Goal: Task Accomplishment & Management: Complete application form

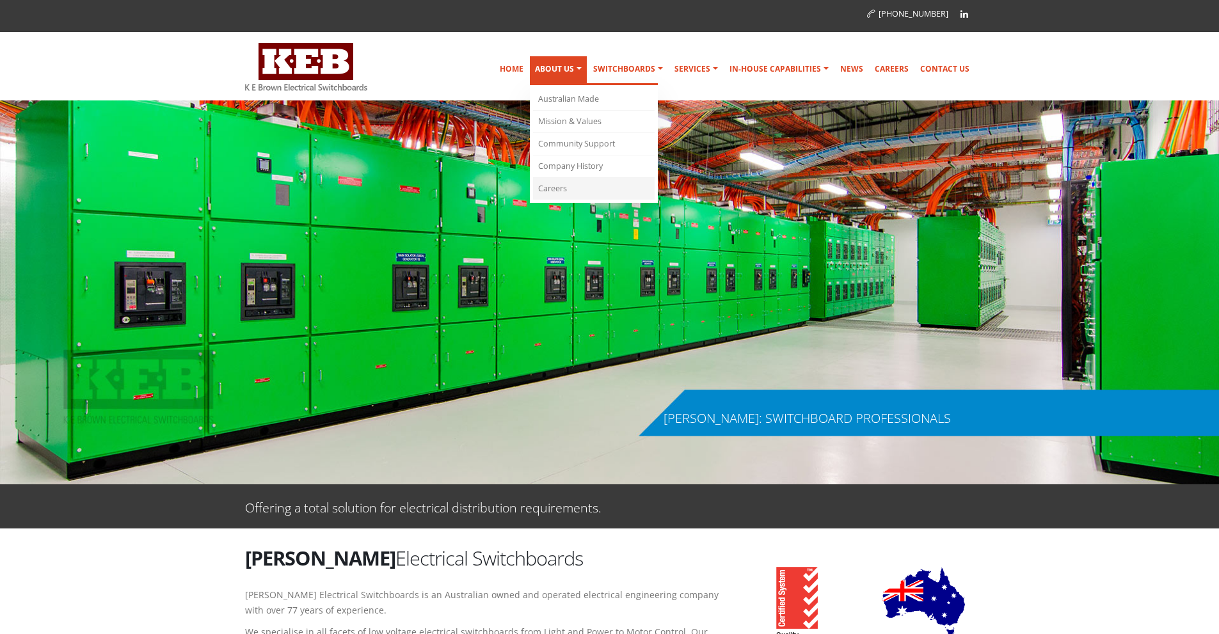
click at [559, 187] on link "Careers" at bounding box center [594, 189] width 122 height 22
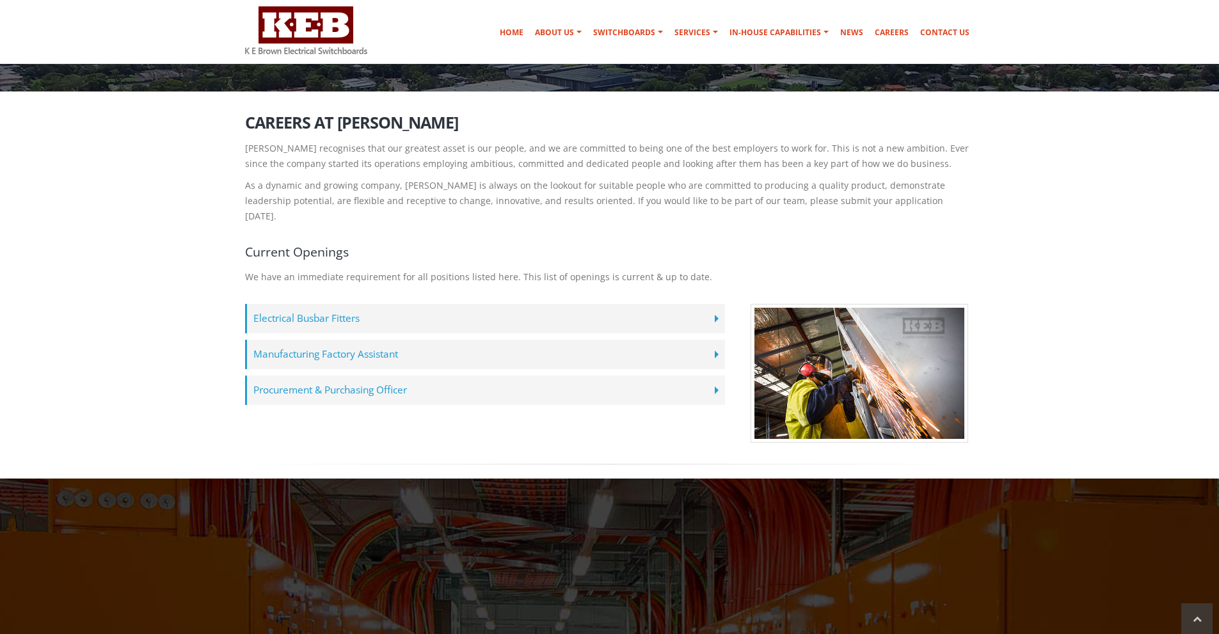
scroll to position [192, 0]
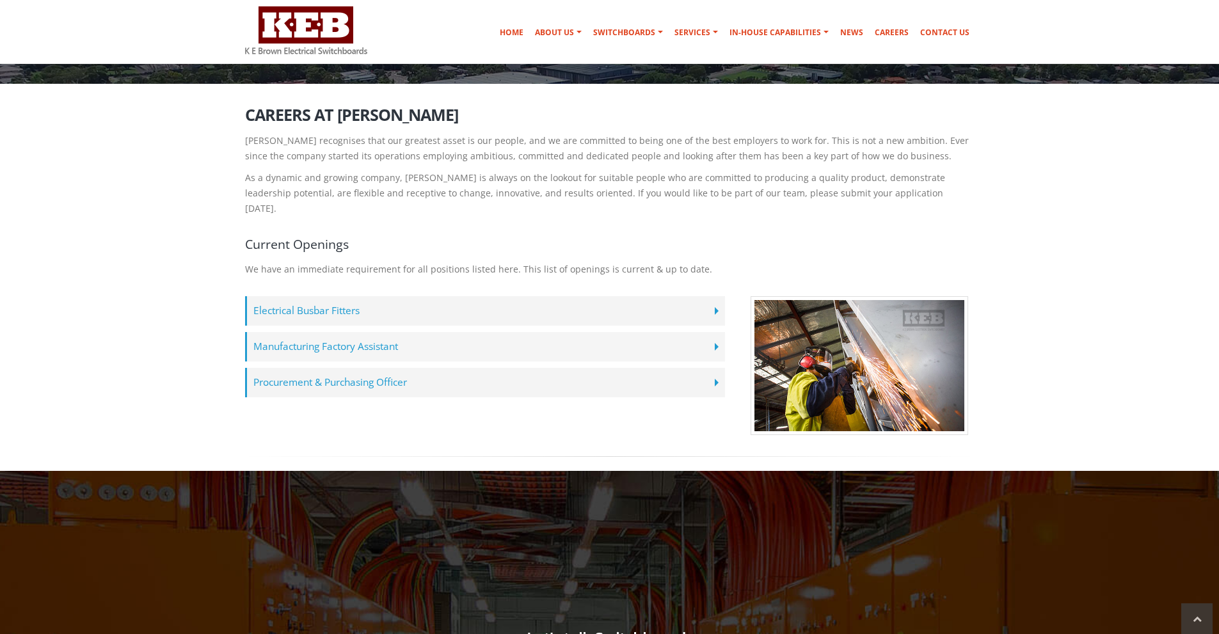
click at [718, 333] on label "Manufacturing Factory Assistant" at bounding box center [485, 346] width 480 height 29
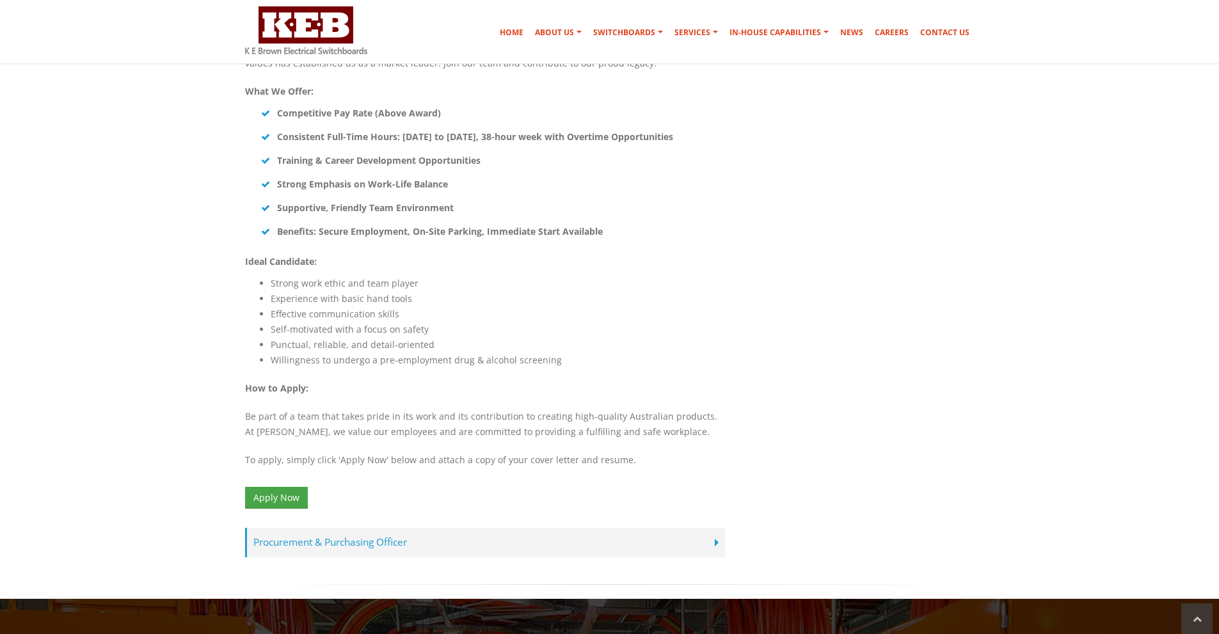
scroll to position [768, 0]
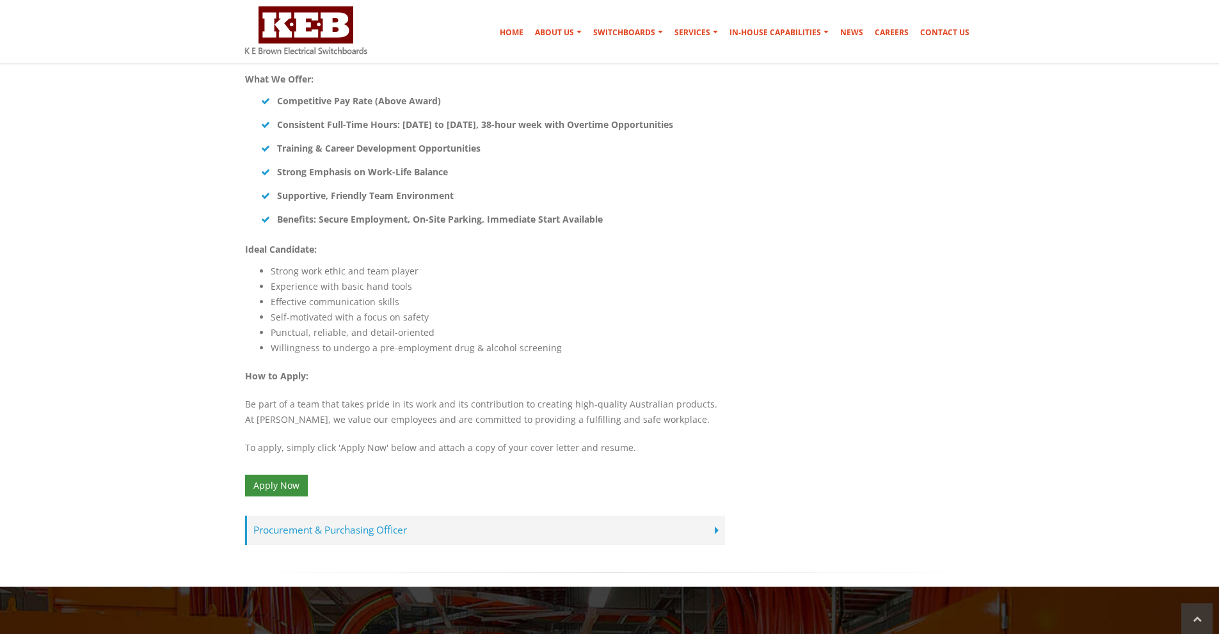
click at [283, 475] on link "Apply Now" at bounding box center [276, 486] width 63 height 22
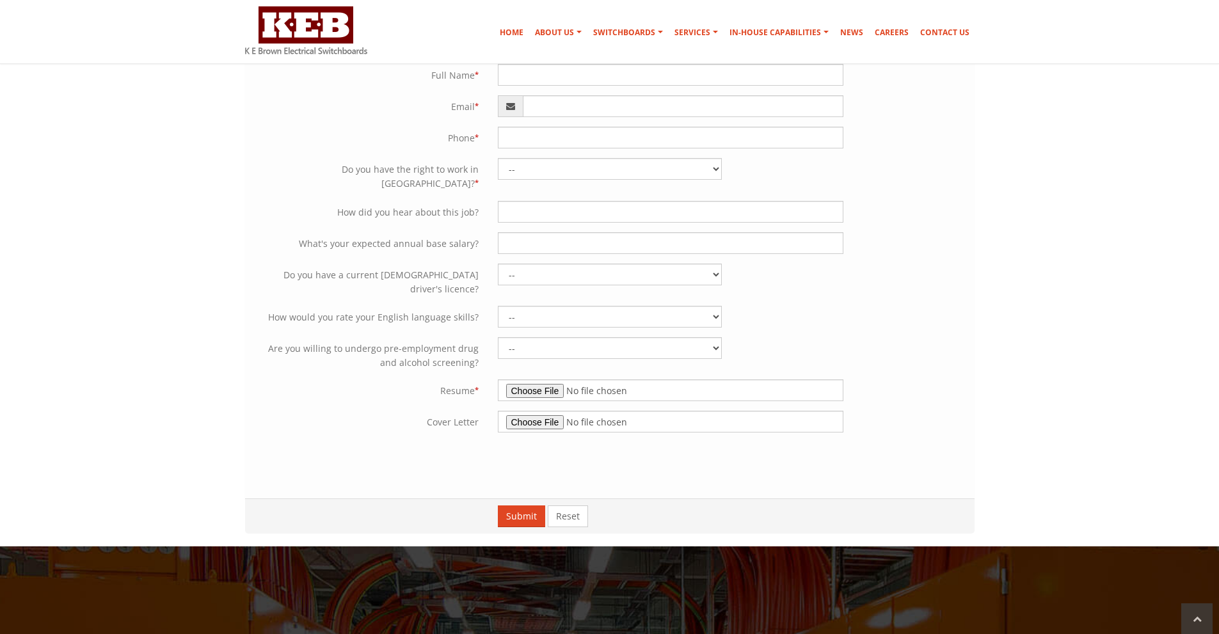
scroll to position [128, 0]
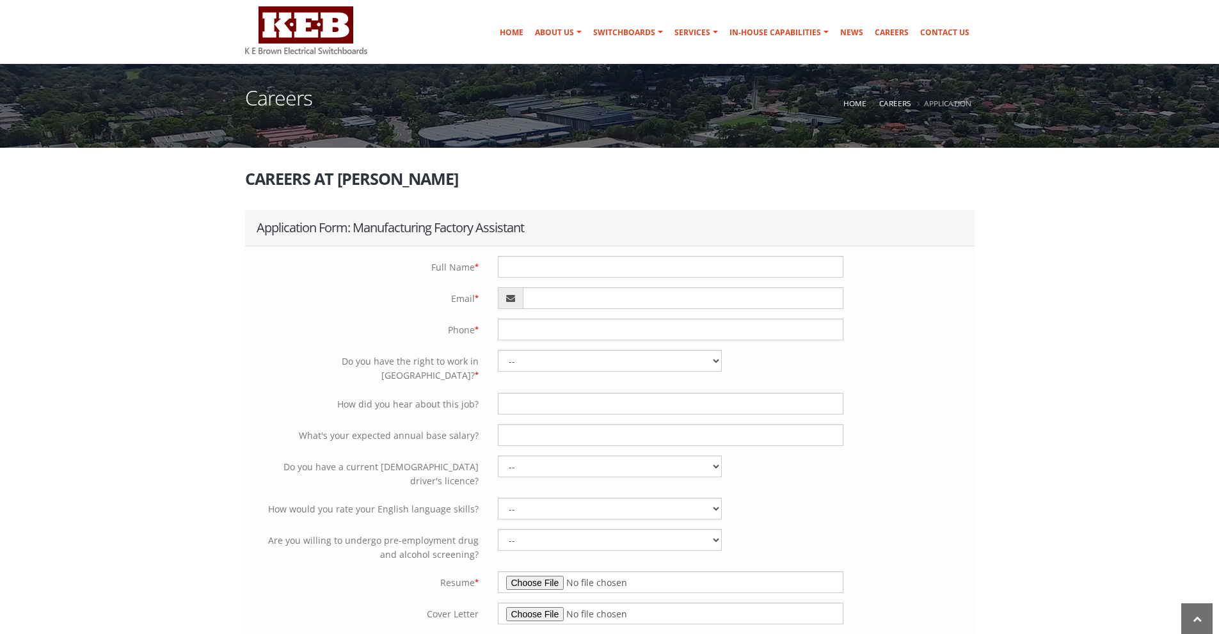
click at [514, 255] on div "Please complete the google reCAPTCHA verification. Full Name * Email * Phone * …" at bounding box center [609, 469] width 729 height 447
click at [523, 266] on input "text" at bounding box center [670, 267] width 345 height 22
type input "Luke Kosowski"
type input "0478166769"
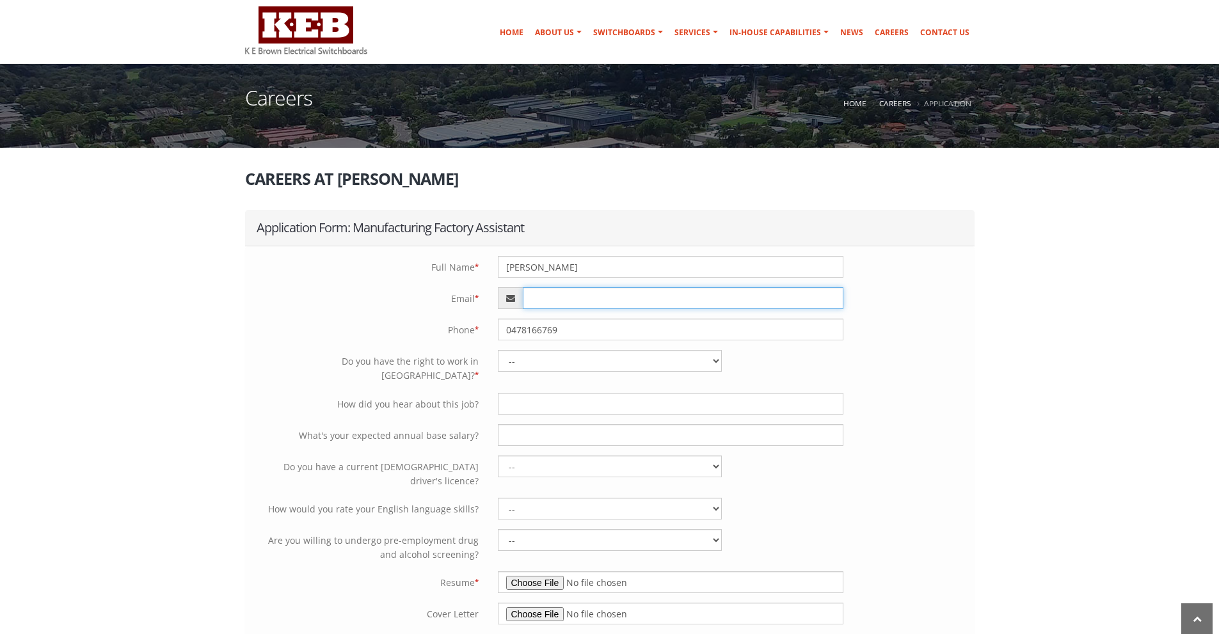
click at [573, 292] on input "email" at bounding box center [683, 298] width 321 height 22
type input "lukekosowski1@gmail.com"
drag, startPoint x: 993, startPoint y: 362, endPoint x: 983, endPoint y: 367, distance: 11.2
click at [994, 362] on div "Careers Home Careers Application Careers at K E Brown Application Form: Manufac…" at bounding box center [609, 589] width 1219 height 1234
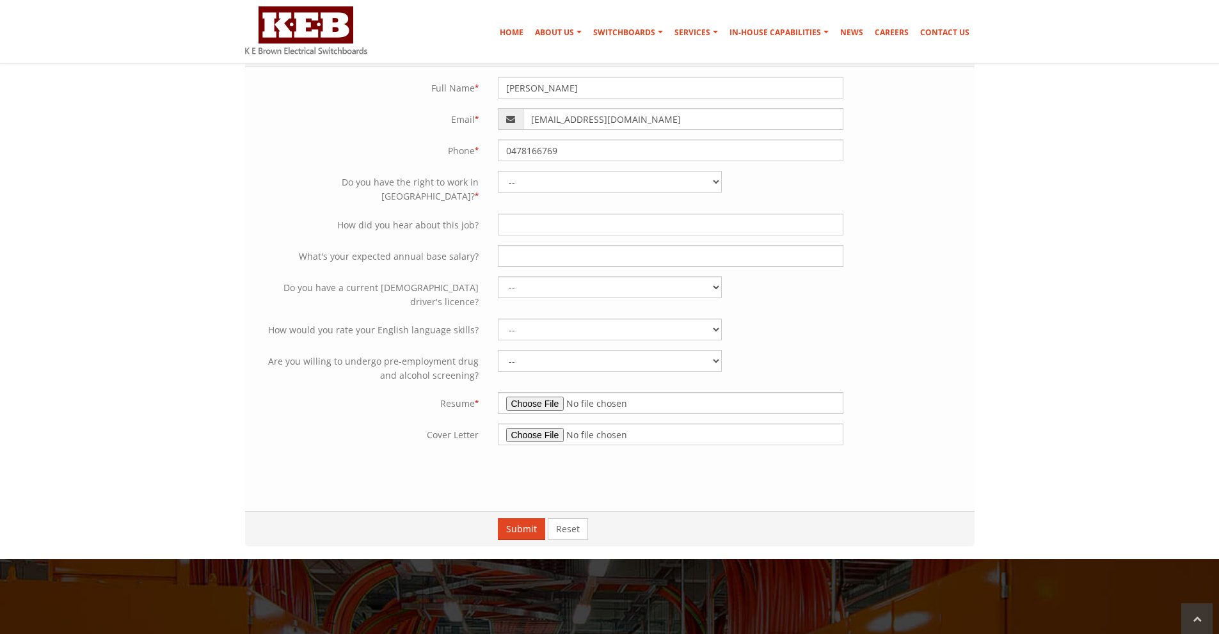
scroll to position [320, 0]
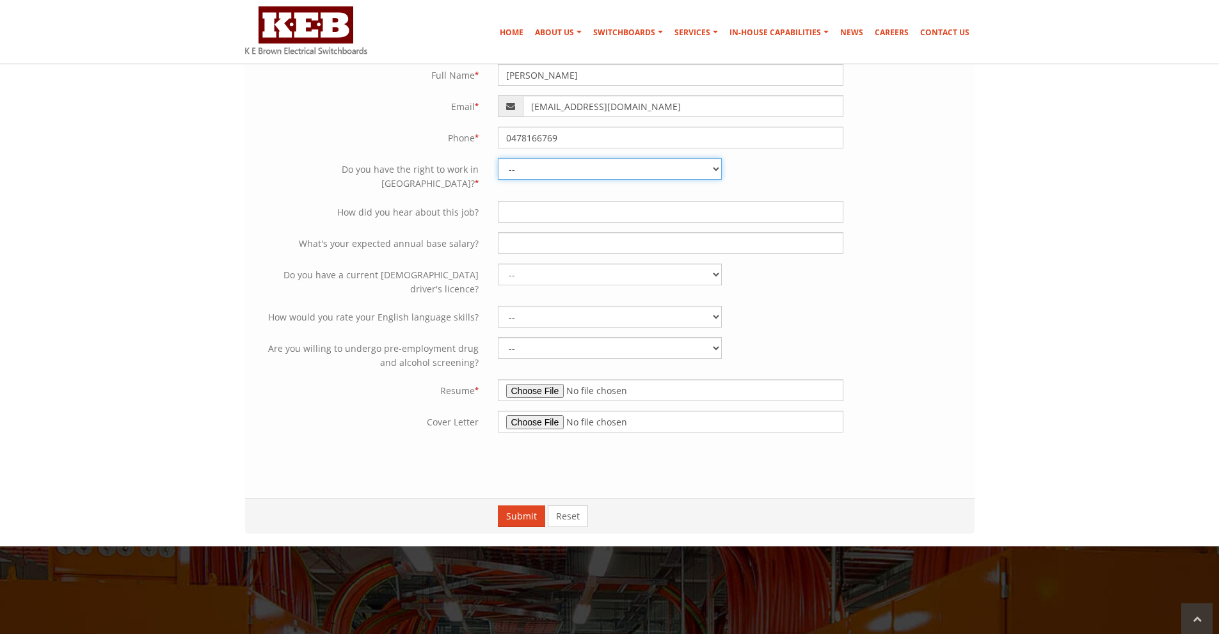
click at [646, 171] on select "-- Yes - Permanently with no restrictions Yes - Temporarily with no restriction…" at bounding box center [610, 169] width 224 height 22
select select "Yes - Temporarily with no restrictions"
click at [498, 158] on select "-- Yes - Permanently with no restrictions Yes - Temporarily with no restriction…" at bounding box center [610, 169] width 224 height 22
click at [921, 242] on div "Please complete the google reCAPTCHA verification. Full Name * Luke Kosowski Em…" at bounding box center [609, 277] width 729 height 447
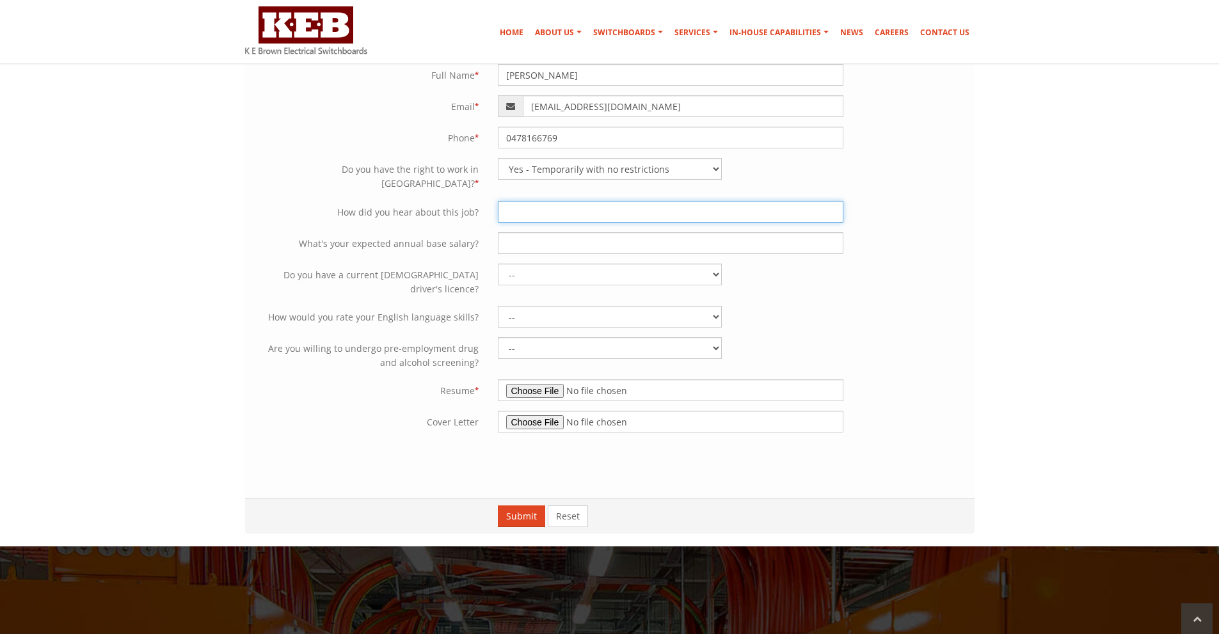
click at [581, 208] on input "text" at bounding box center [670, 212] width 345 height 22
type input "Seek"
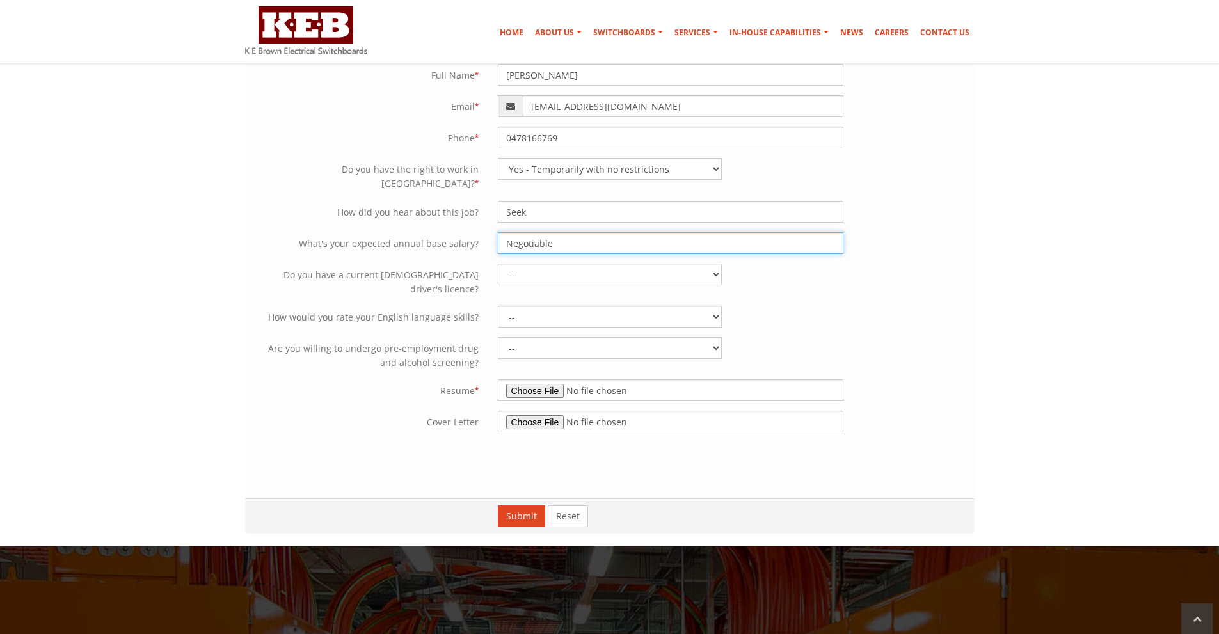
type input "Negotiable"
click at [610, 264] on select "-- Yes No" at bounding box center [610, 275] width 224 height 22
select select "Yes"
click at [498, 264] on select "-- Yes No" at bounding box center [610, 275] width 224 height 22
click at [606, 306] on select "-- Limited proficiency Professional working proficiency Native proficiency" at bounding box center [610, 317] width 224 height 22
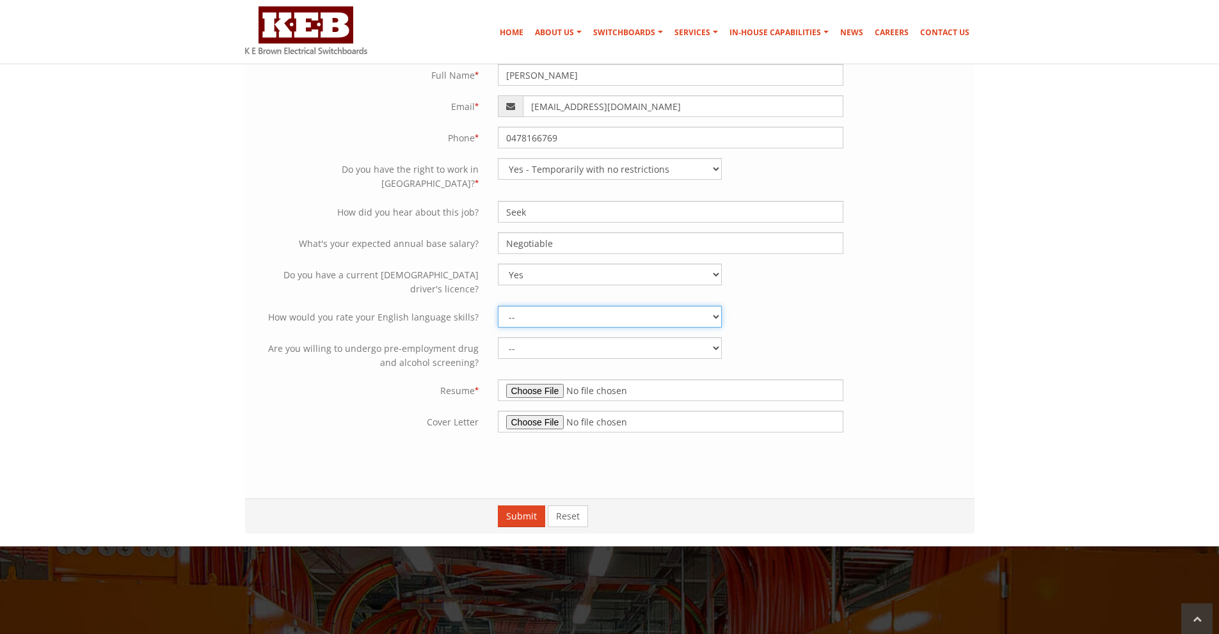
select select "Native proficiency"
click at [498, 306] on select "-- Limited proficiency Professional working proficiency Native proficiency" at bounding box center [610, 317] width 224 height 22
click at [666, 337] on select "-- Yes No" at bounding box center [610, 348] width 224 height 22
select select "Yes"
click at [498, 337] on select "-- Yes No" at bounding box center [610, 348] width 224 height 22
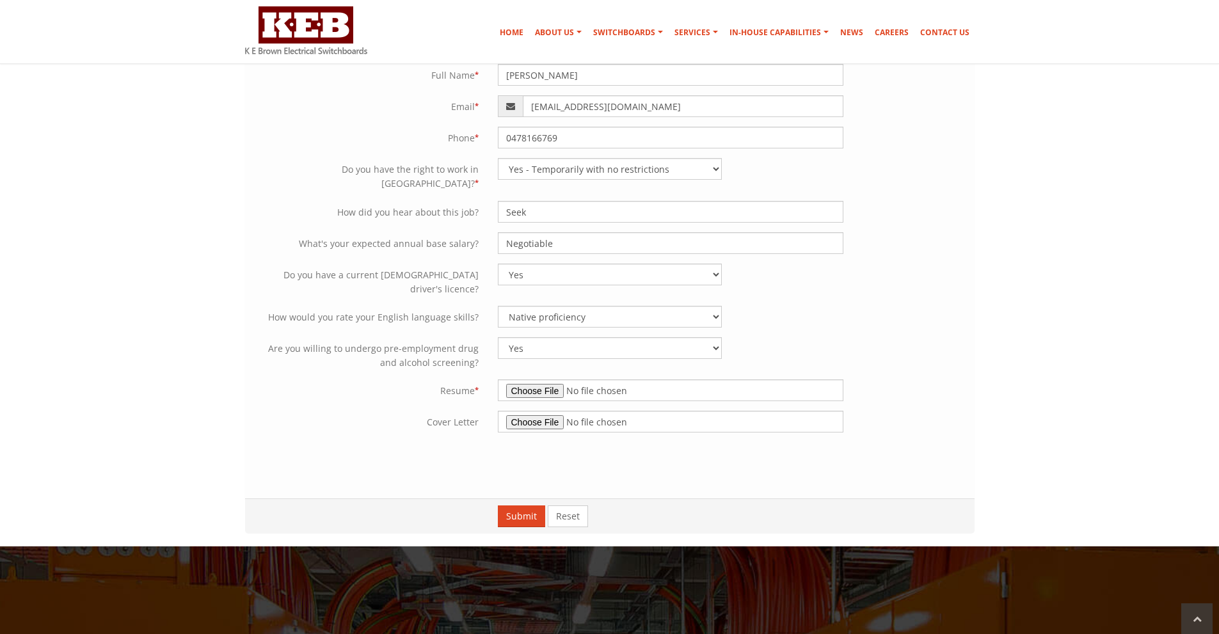
click at [909, 353] on div "Please complete the google reCAPTCHA verification. Full Name * Luke Kosowski Em…" at bounding box center [609, 277] width 729 height 447
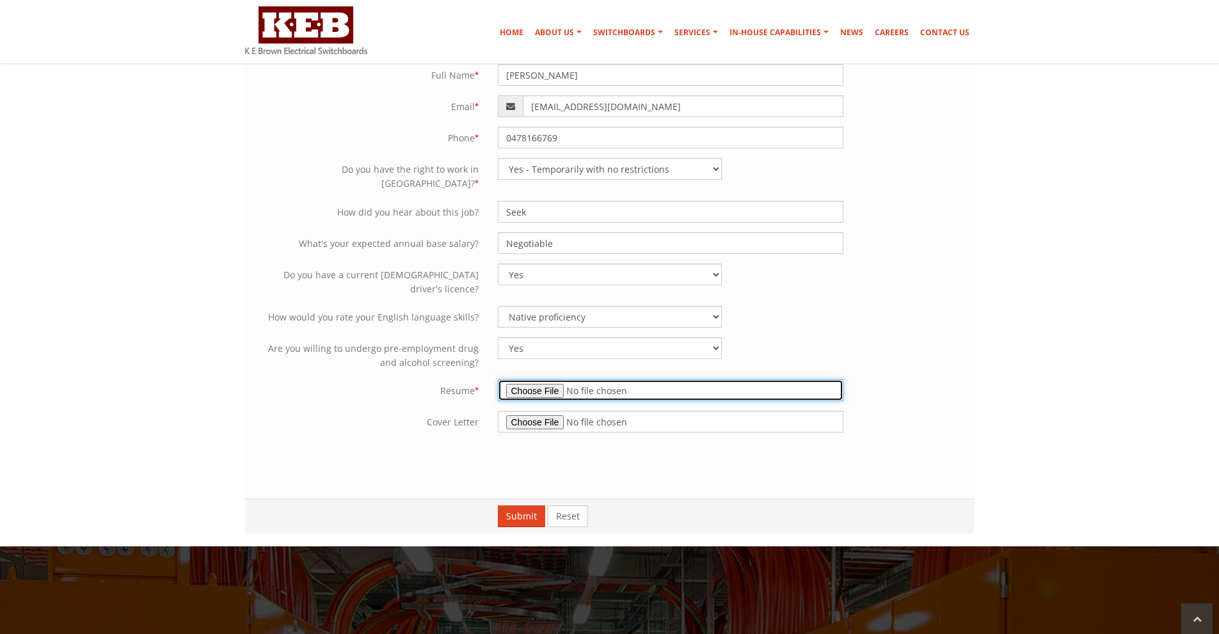
click at [554, 379] on input "file" at bounding box center [670, 390] width 345 height 22
type input "C:\fakepath\Luke_Kosowski_Retail_CV.docx"
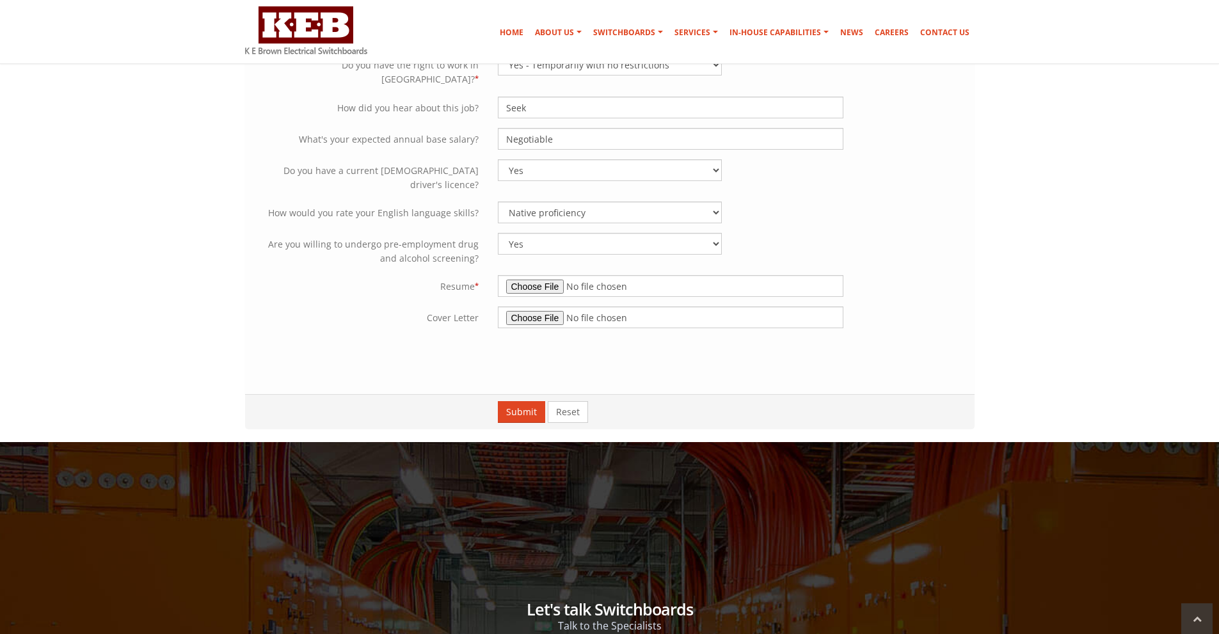
scroll to position [448, 0]
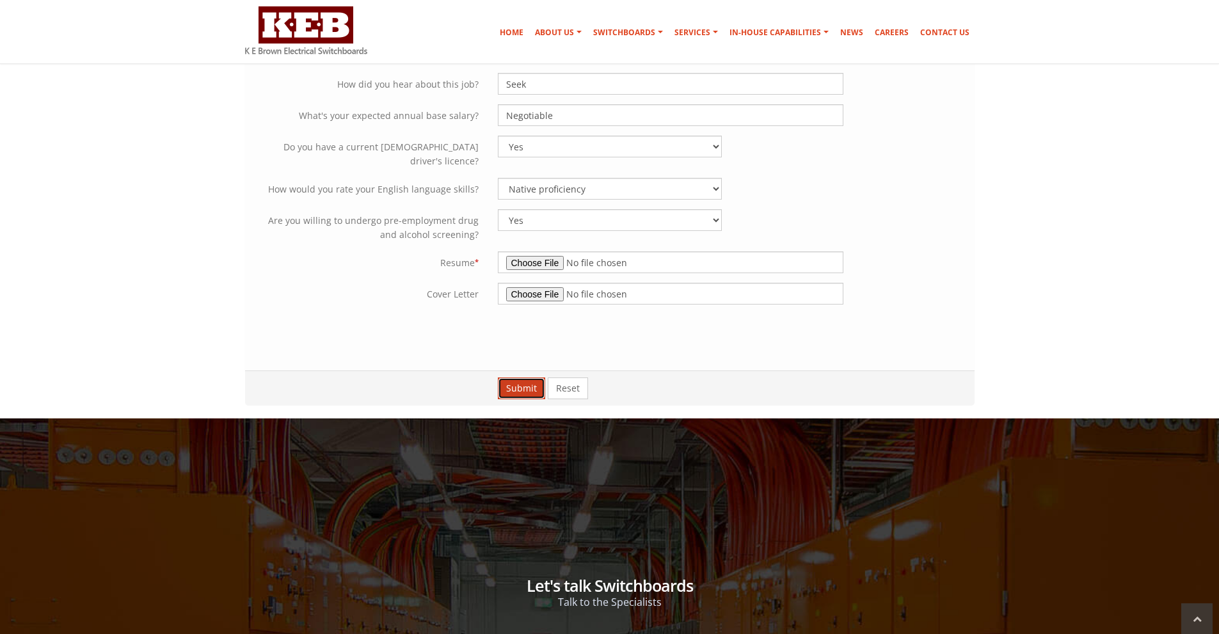
click at [515, 377] on button "Submit" at bounding box center [521, 388] width 47 height 22
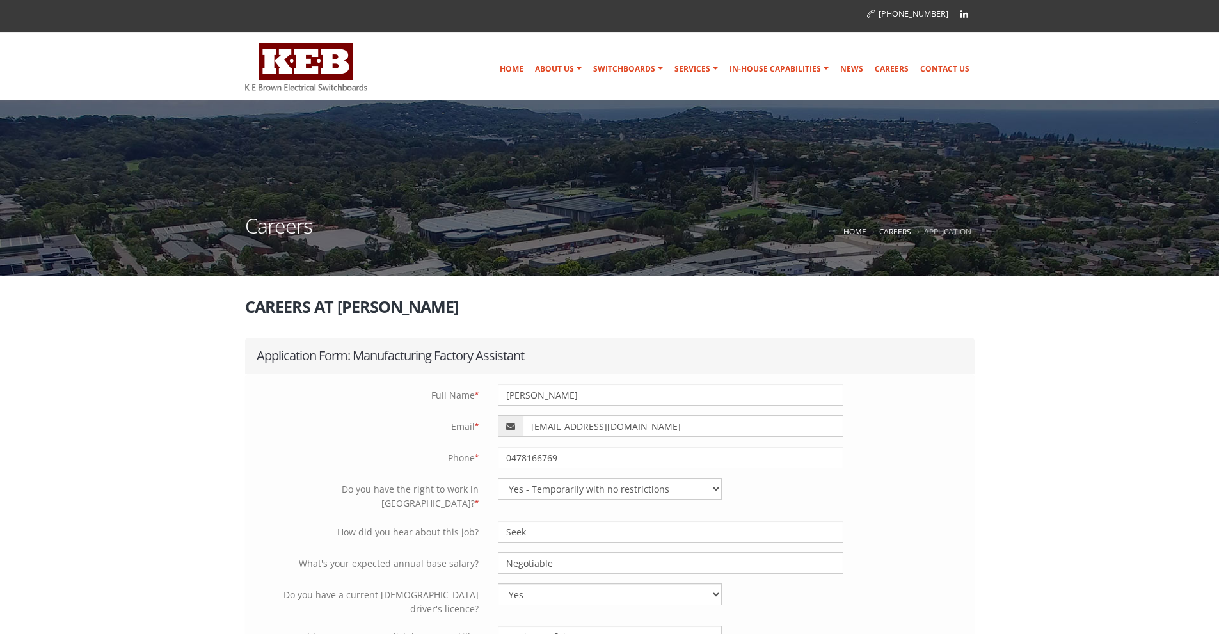
select select "Yes - Temporarily with no restrictions"
select select "Yes"
select select "Native proficiency"
select select "Yes"
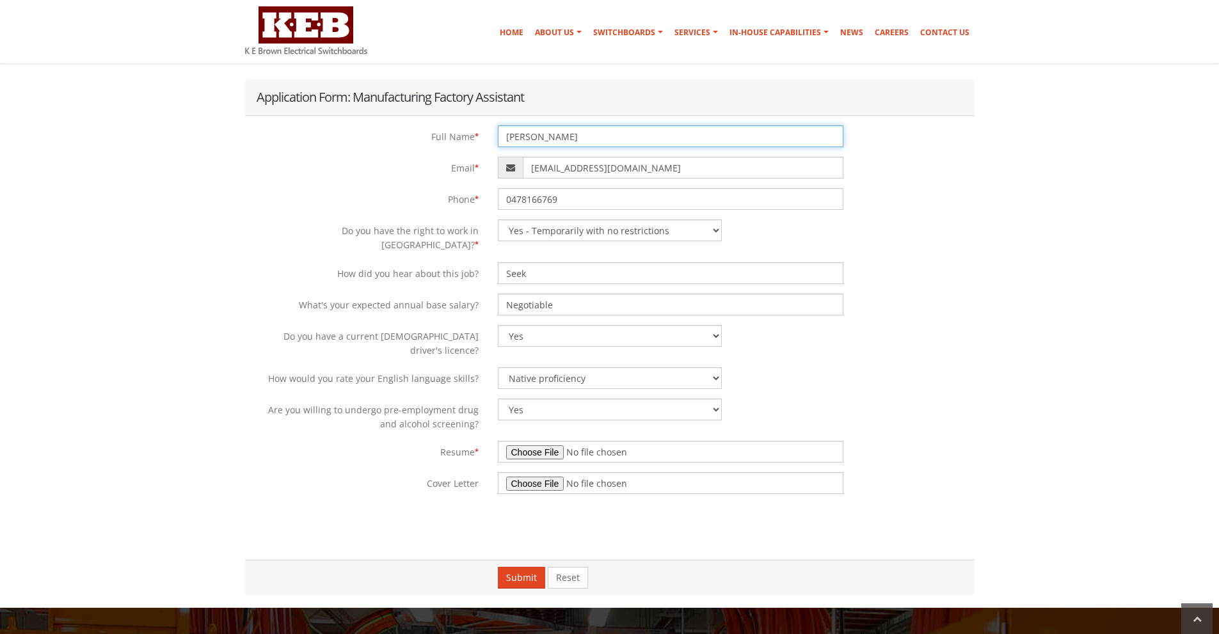
scroll to position [256, 0]
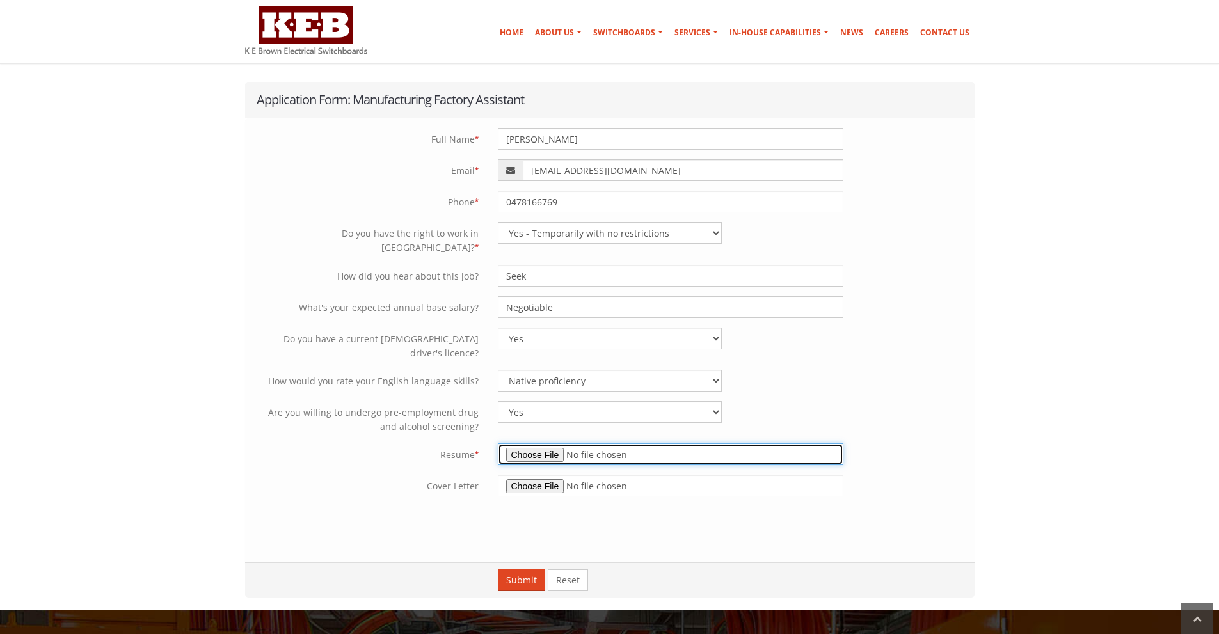
click at [547, 443] on input "file" at bounding box center [670, 454] width 345 height 22
type input "C:\fakepath\Luke_Kosowski_Retail_CV.docx"
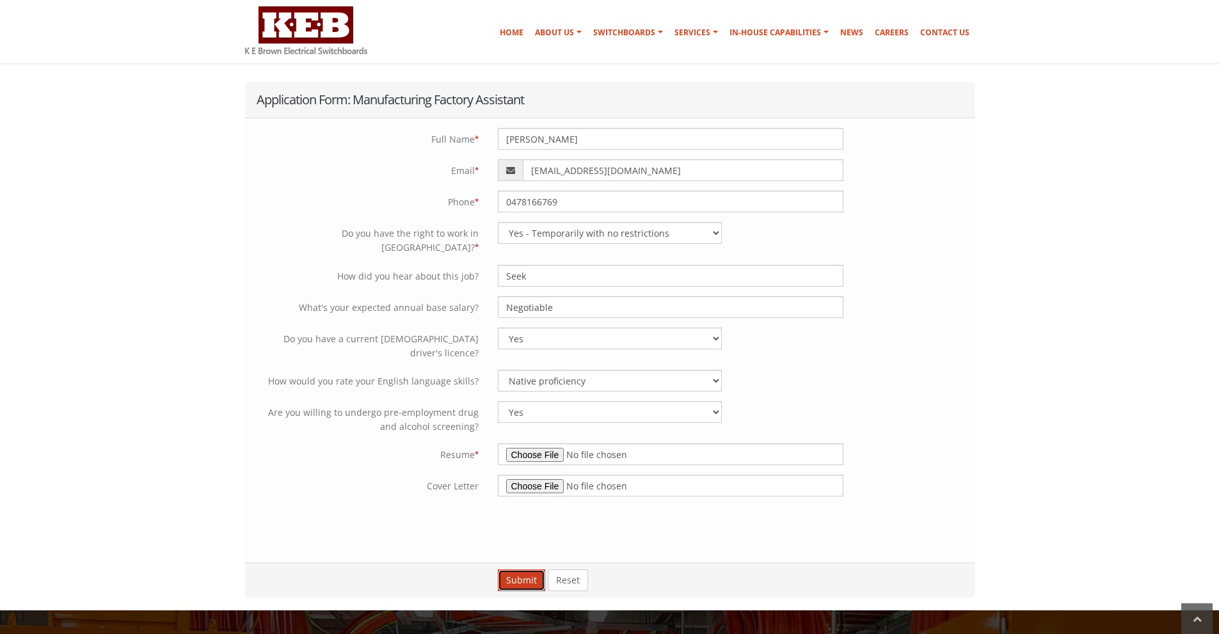
click at [526, 569] on button "Submit" at bounding box center [521, 580] width 47 height 22
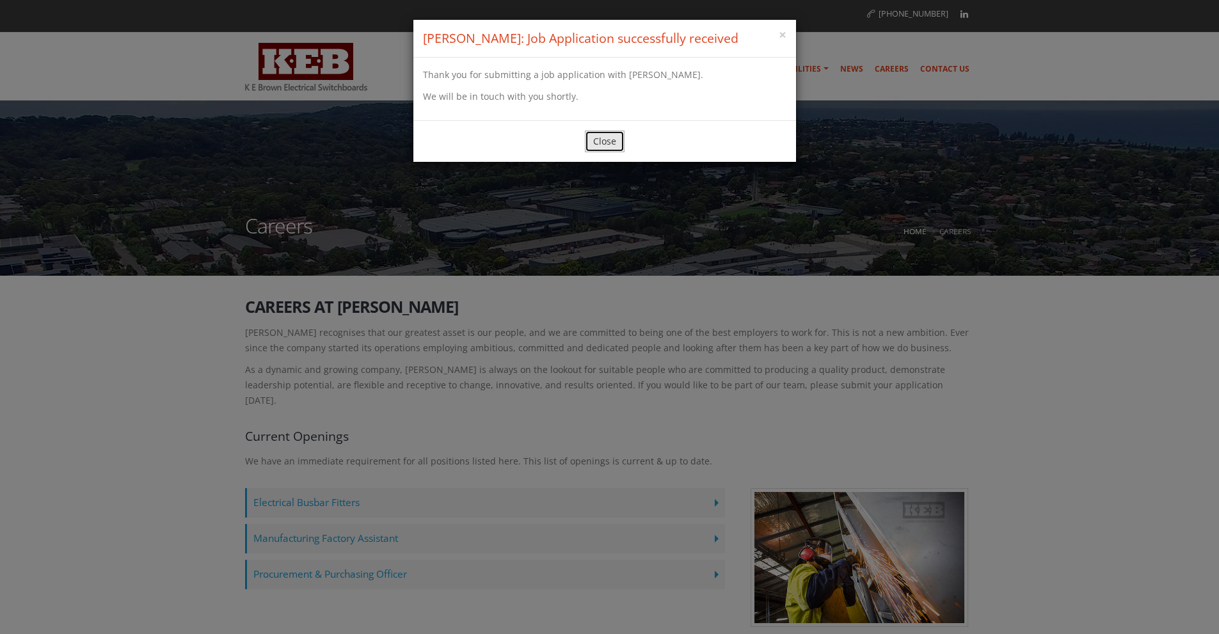
click at [612, 139] on button "Close" at bounding box center [605, 142] width 40 height 22
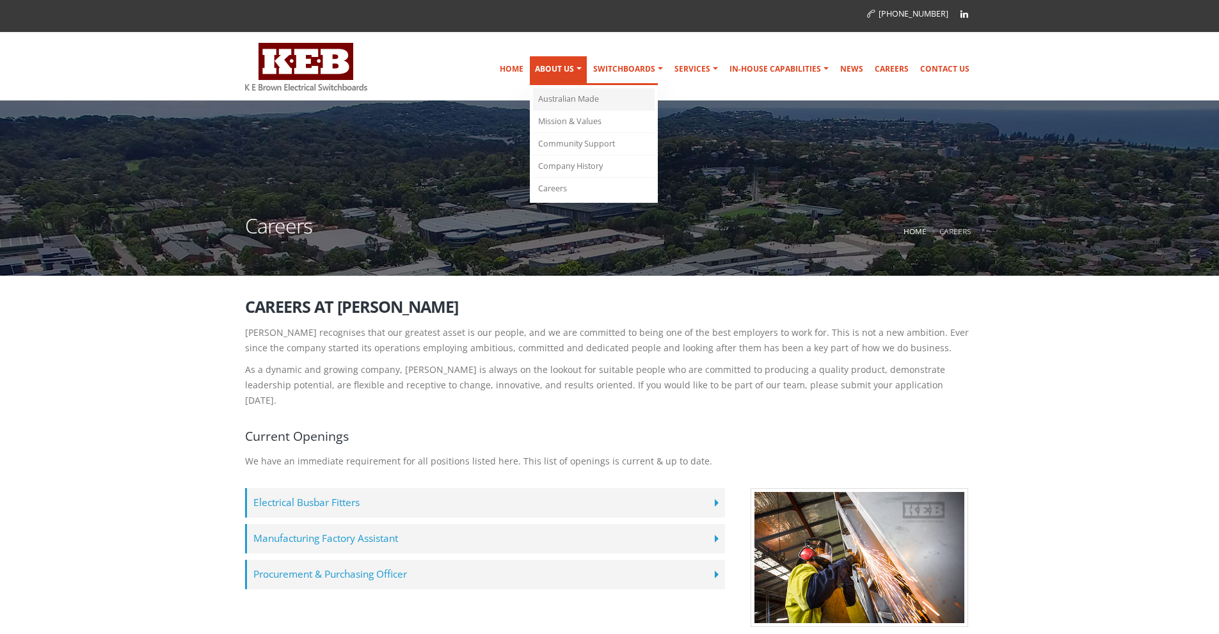
click at [567, 99] on link "Australian Made" at bounding box center [594, 99] width 122 height 22
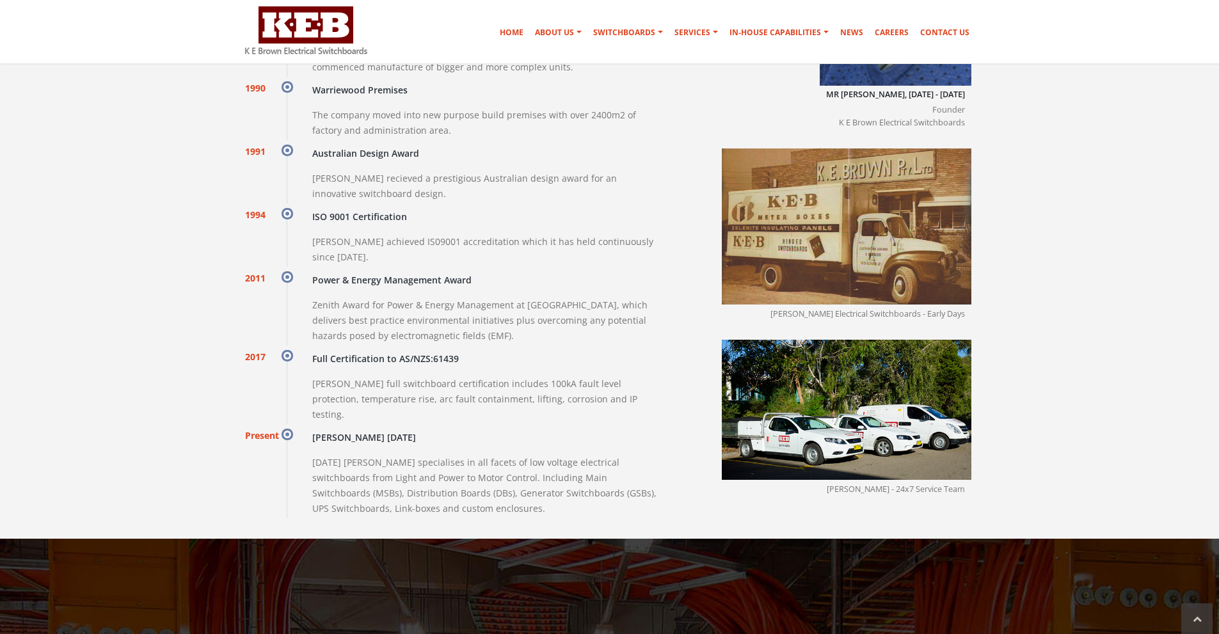
scroll to position [1280, 0]
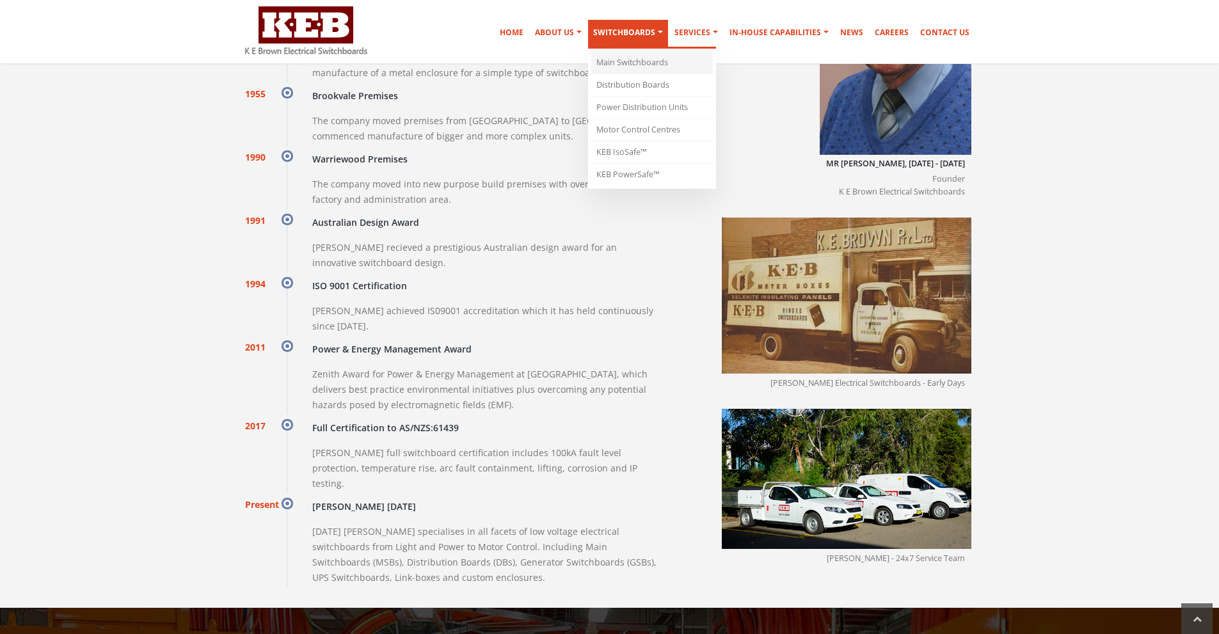
click at [623, 60] on link "Main Switchboards" at bounding box center [652, 63] width 122 height 22
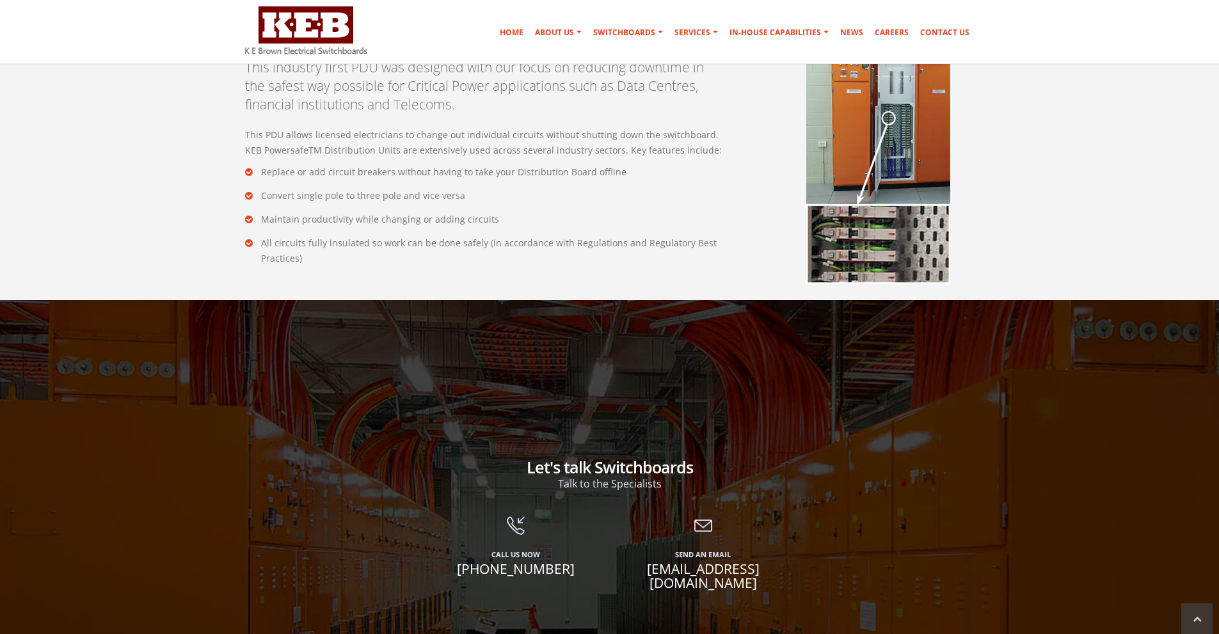
scroll to position [2751, 0]
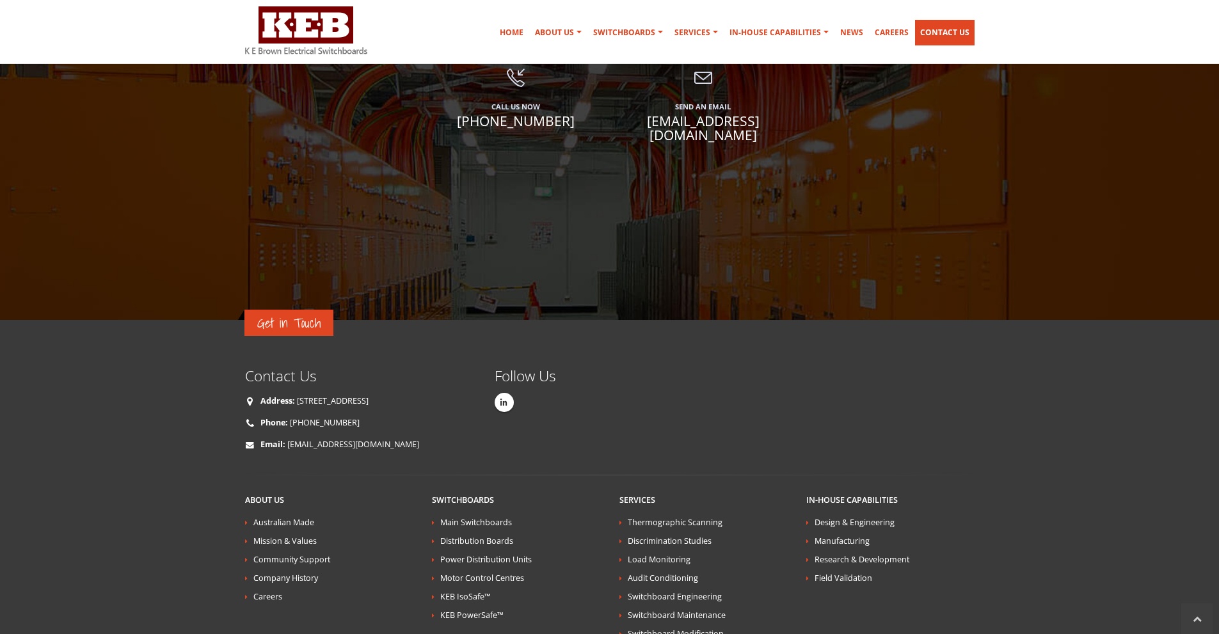
click at [939, 28] on link "Contact Us" at bounding box center [945, 33] width 60 height 26
